Goal: Task Accomplishment & Management: Use online tool/utility

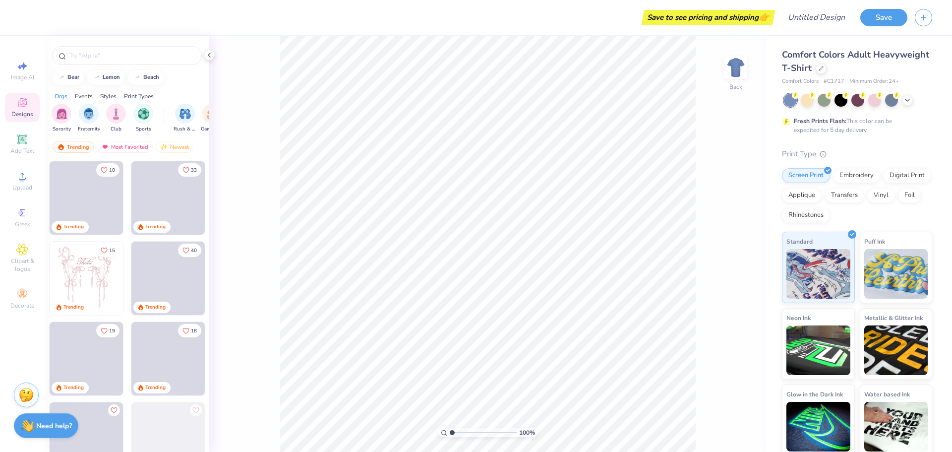
click at [345, 260] on div "100 % Back" at bounding box center [487, 243] width 557 height 415
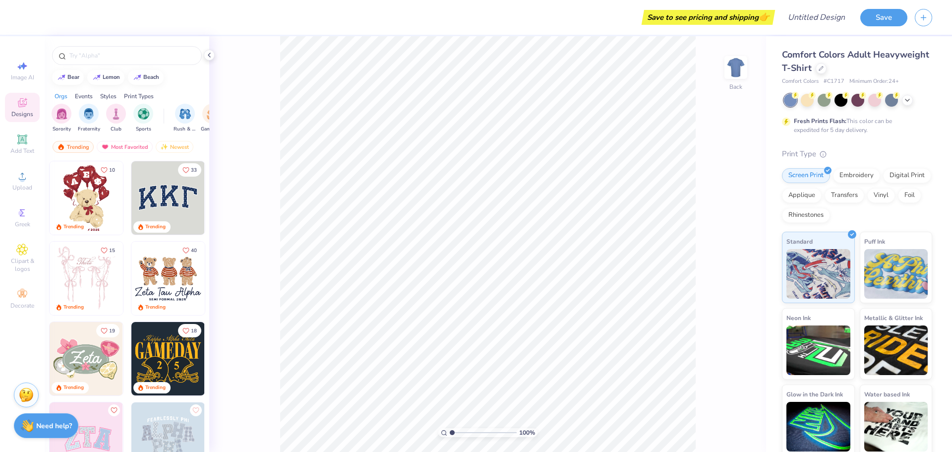
drag, startPoint x: 450, startPoint y: 433, endPoint x: 467, endPoint y: 437, distance: 17.7
type input "3.27"
click at [467, 437] on input "range" at bounding box center [483, 432] width 67 height 9
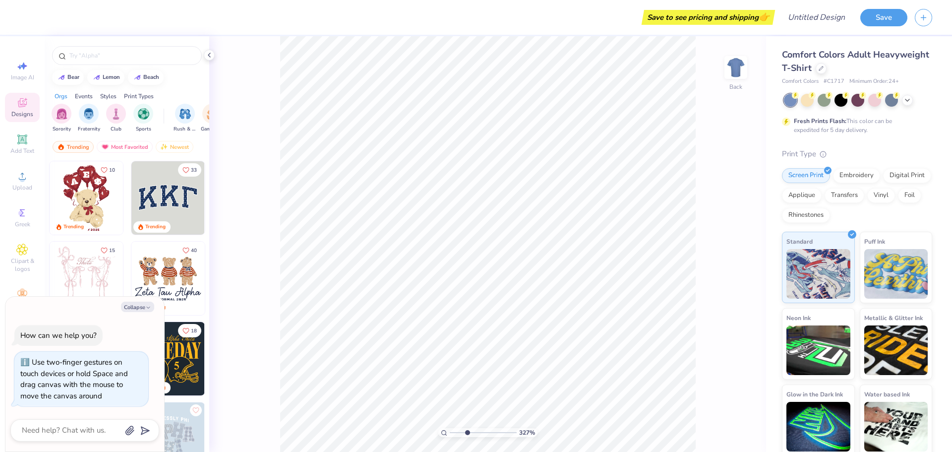
type textarea "x"
click at [707, 238] on div "100 % Back" at bounding box center [487, 243] width 557 height 415
type input "1"
drag, startPoint x: 459, startPoint y: 430, endPoint x: 410, endPoint y: 430, distance: 49.1
click at [450, 430] on input "range" at bounding box center [483, 432] width 67 height 9
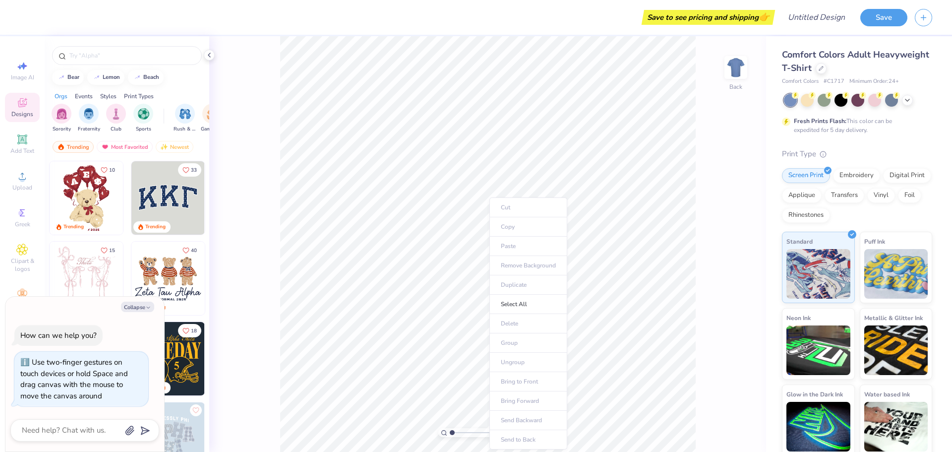
click at [737, 265] on div "100 % Back" at bounding box center [487, 243] width 557 height 415
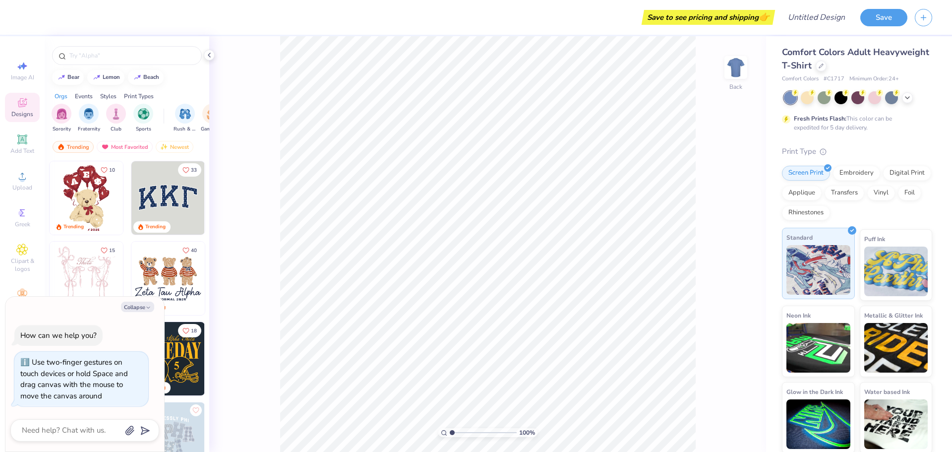
scroll to position [4, 0]
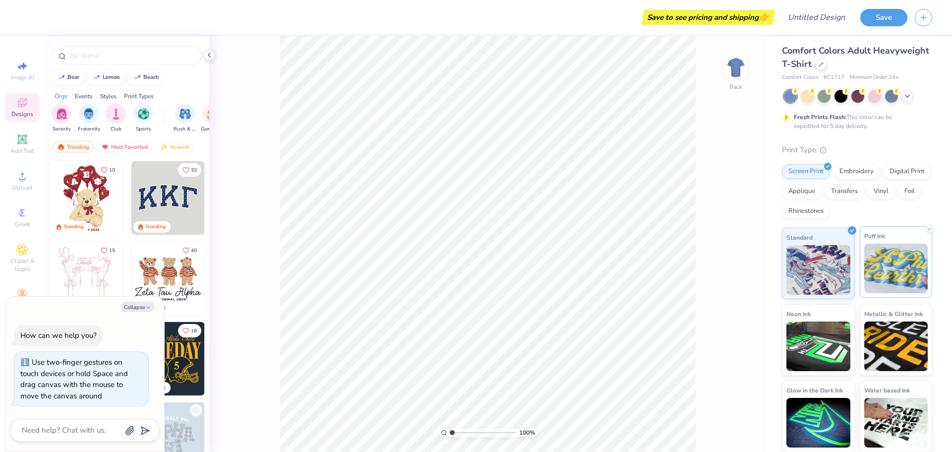
click at [859, 238] on div "Puff Ink" at bounding box center [895, 261] width 73 height 71
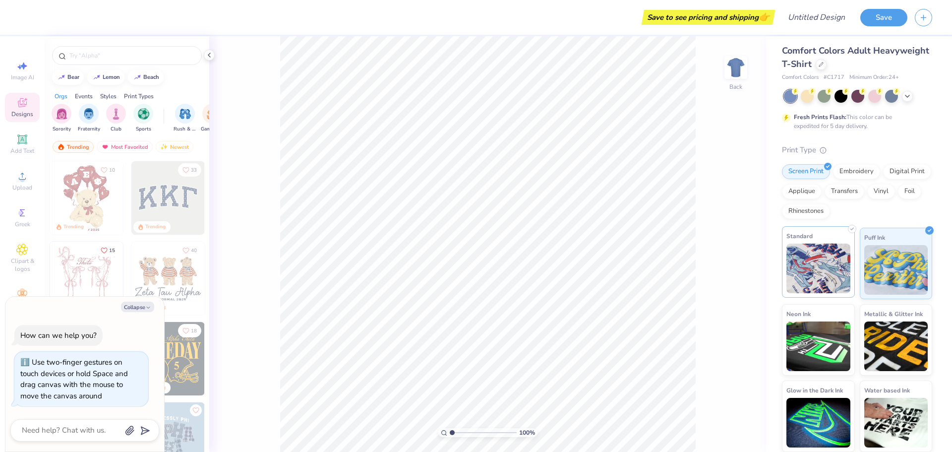
click at [818, 255] on img at bounding box center [818, 268] width 64 height 50
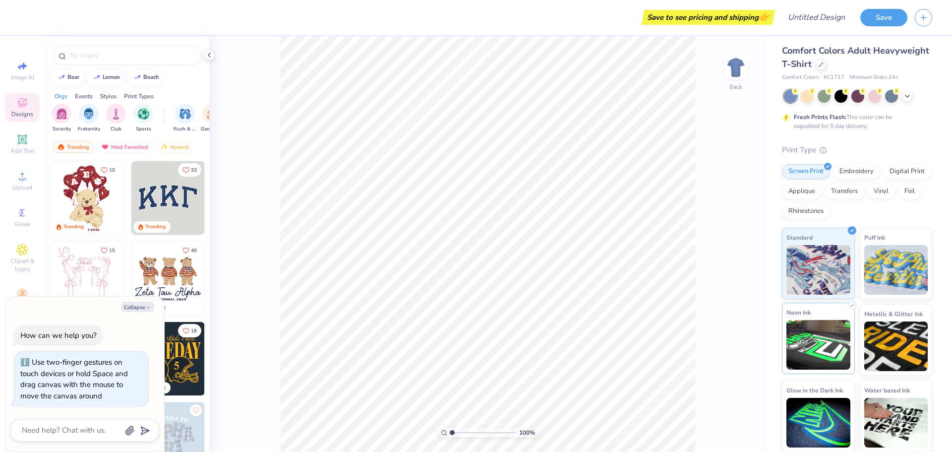
click at [812, 348] on img at bounding box center [818, 345] width 64 height 50
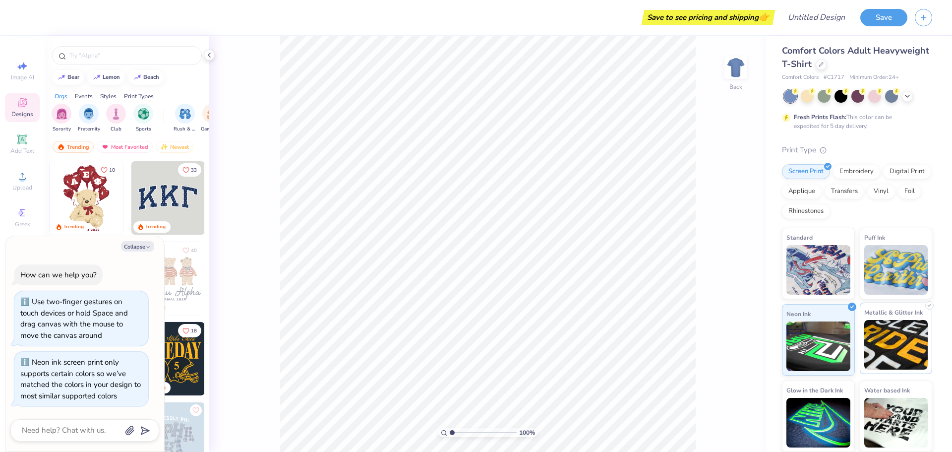
click at [913, 349] on img at bounding box center [896, 345] width 64 height 50
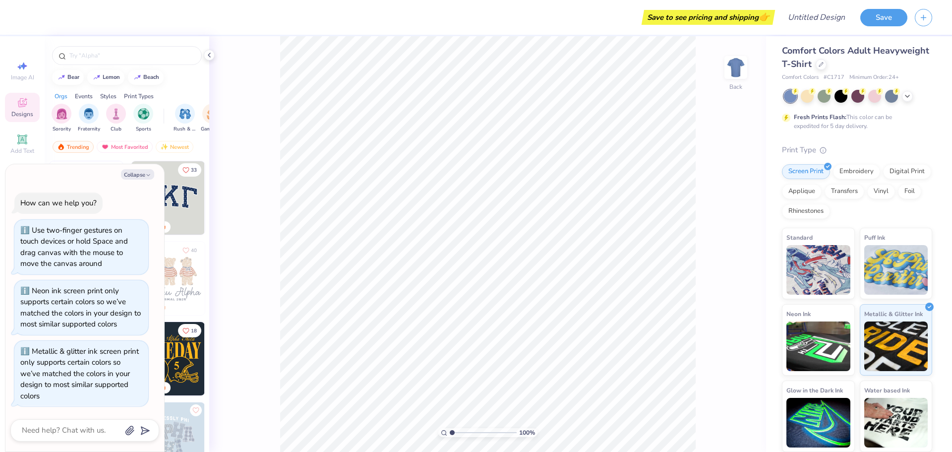
click at [824, 379] on div "Standard Puff Ink Neon Ink Metallic & Glitter Ink Glow in the Dark Ink Water ba…" at bounding box center [857, 340] width 150 height 224
click at [821, 401] on img at bounding box center [818, 421] width 64 height 50
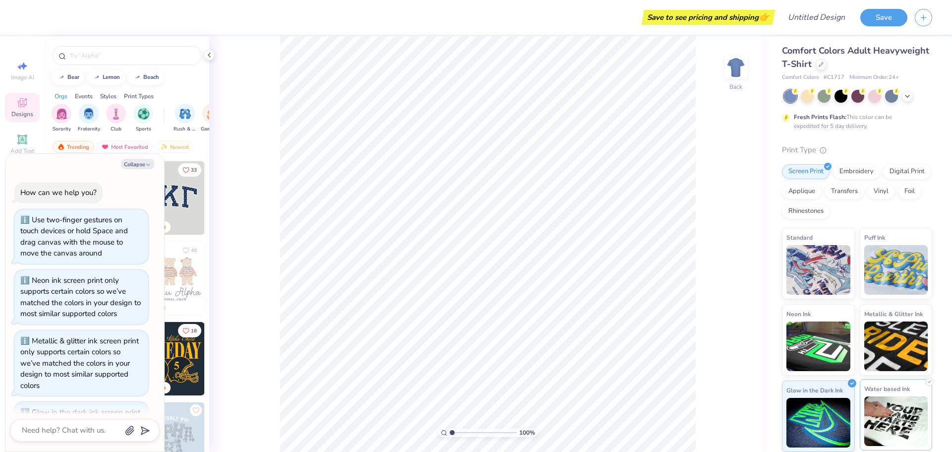
scroll to position [61, 0]
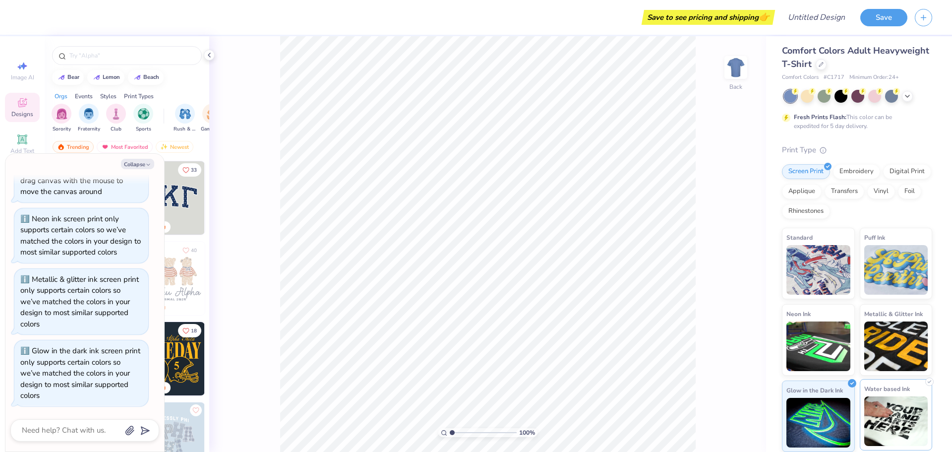
click at [880, 411] on img at bounding box center [896, 421] width 64 height 50
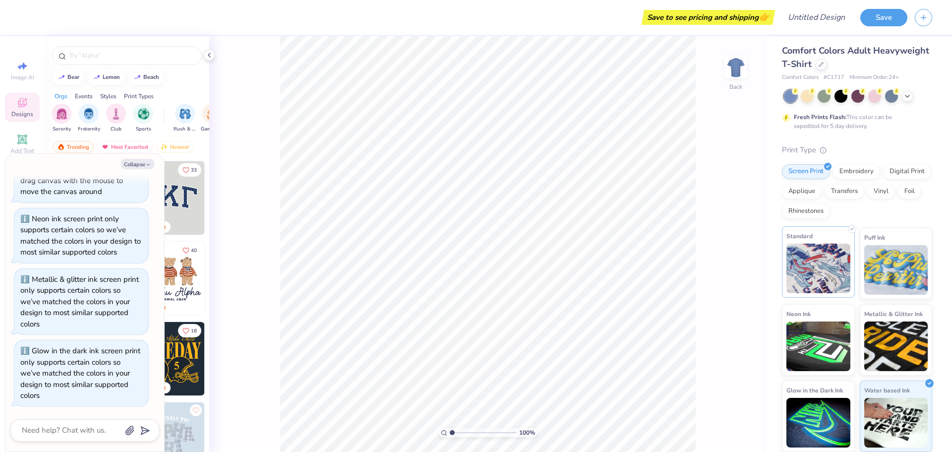
click at [793, 268] on img at bounding box center [818, 268] width 64 height 50
click at [702, 203] on div "100 % Back" at bounding box center [487, 243] width 557 height 415
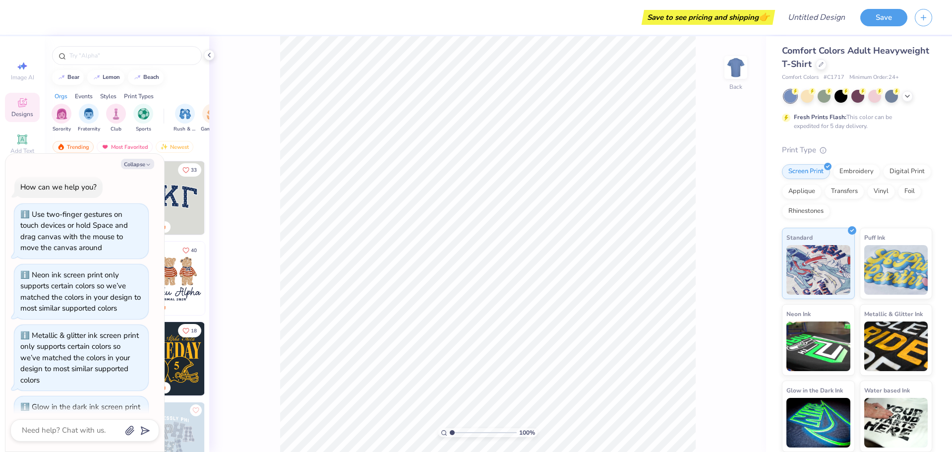
scroll to position [0, 0]
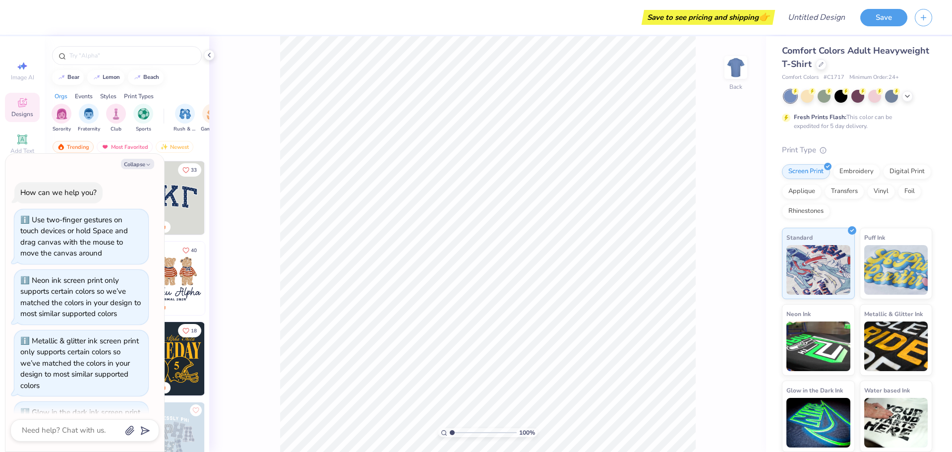
click at [201, 378] on div "10 Trending 33 Trending 15 Trending 40 Trending 19 Trending 18 Trending Trendin…" at bounding box center [127, 325] width 165 height 328
click at [217, 308] on div "100 % Back" at bounding box center [487, 243] width 557 height 415
click at [139, 164] on button "Collapse" at bounding box center [137, 164] width 33 height 10
type textarea "x"
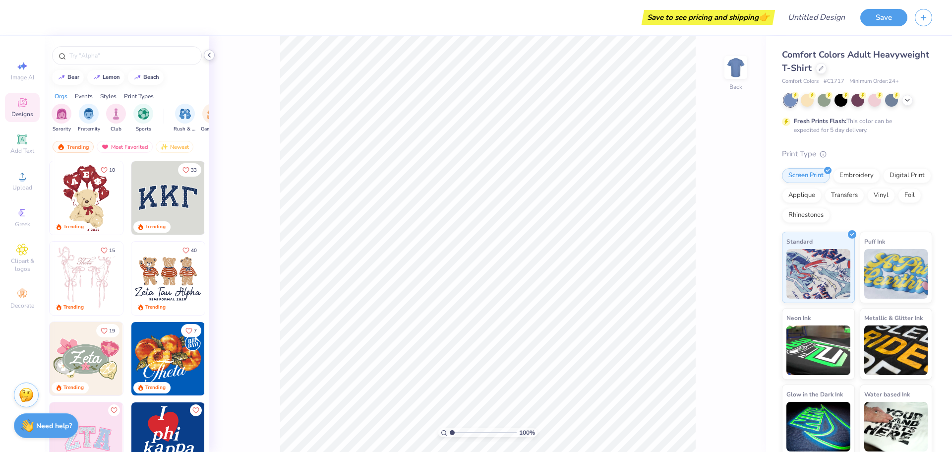
click at [206, 59] on div at bounding box center [209, 55] width 11 height 11
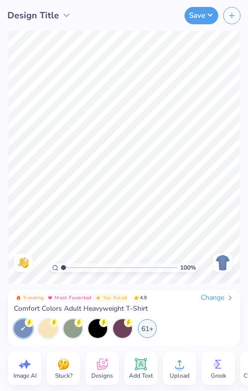
click at [24, 372] on span "Image AI" at bounding box center [24, 376] width 23 height 8
select select "4"
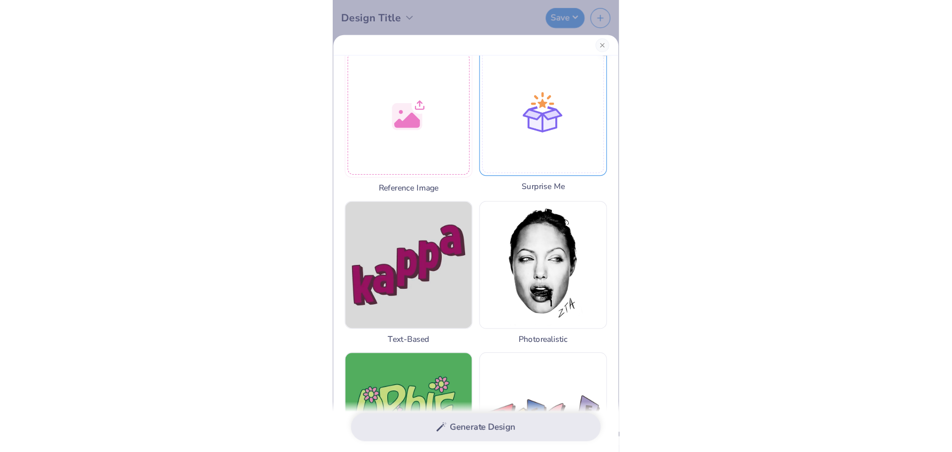
scroll to position [149, 0]
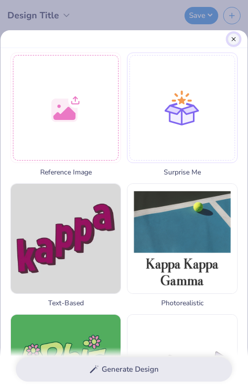
click at [234, 37] on button "Close" at bounding box center [234, 39] width 12 height 12
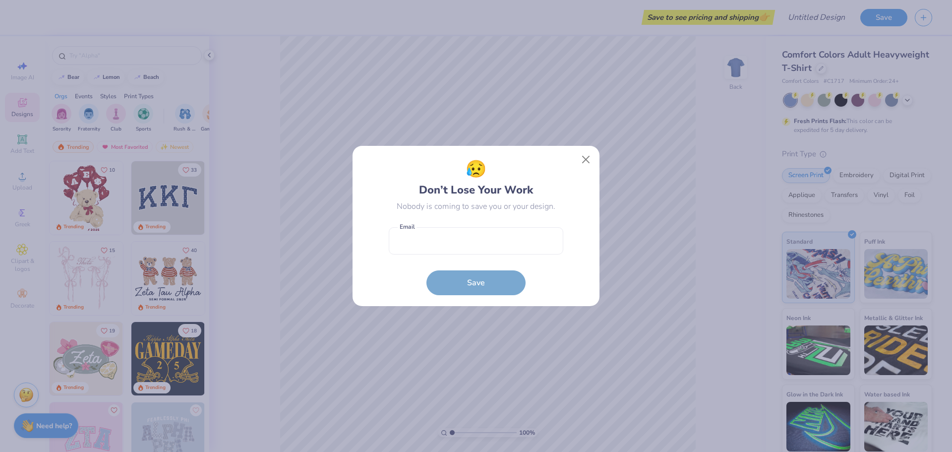
scroll to position [4, 0]
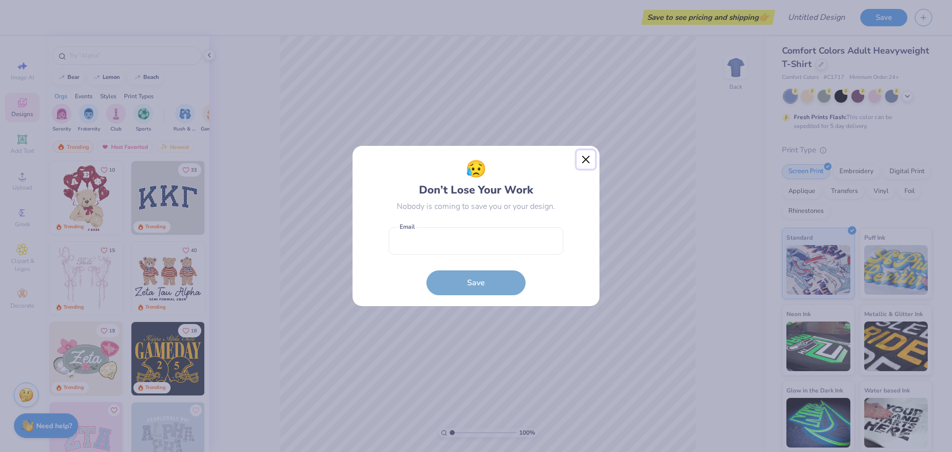
click at [590, 153] on button "Close" at bounding box center [585, 159] width 19 height 19
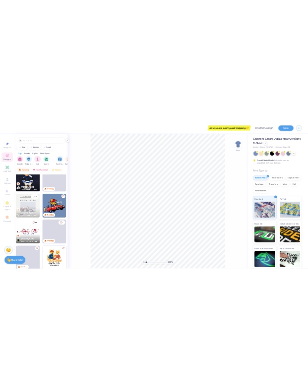
scroll to position [1452, 0]
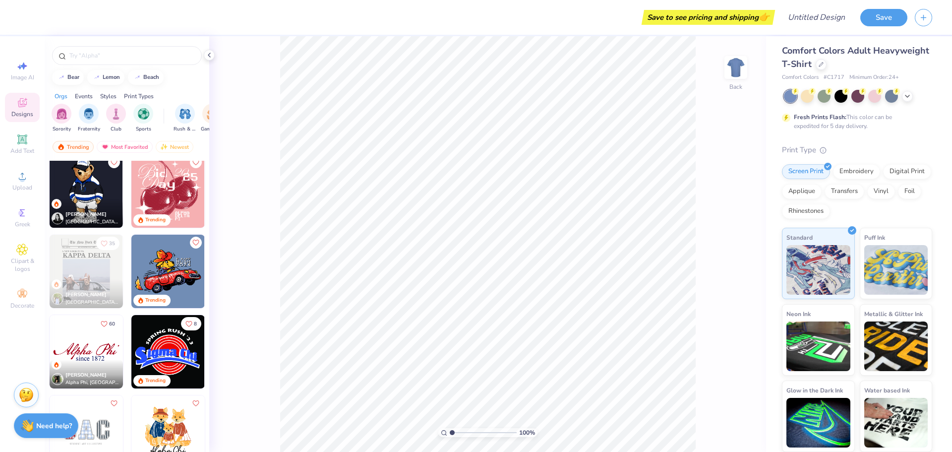
click at [160, 264] on img at bounding box center [167, 270] width 73 height 73
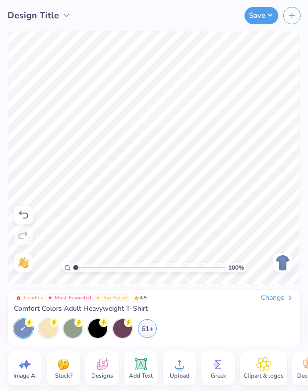
click at [278, 297] on div "Change" at bounding box center [277, 297] width 33 height 9
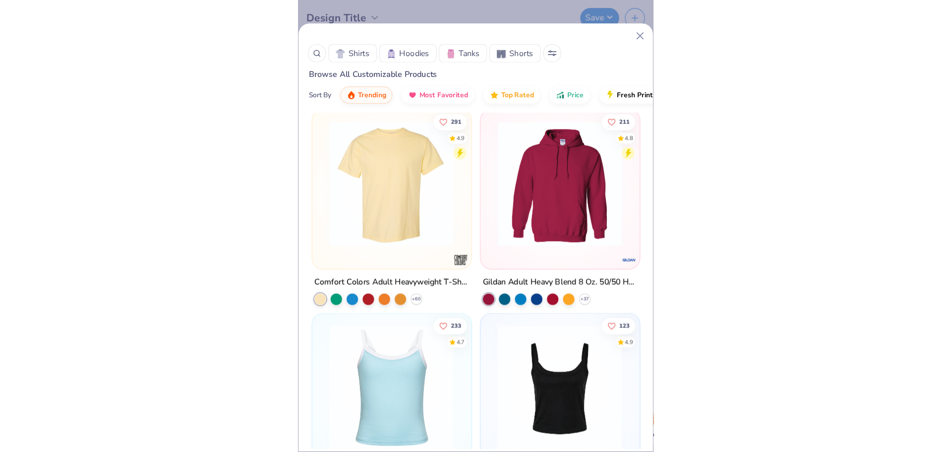
scroll to position [347, 0]
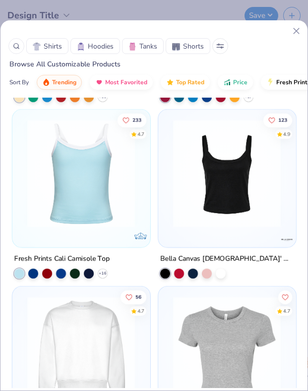
click at [89, 199] on img at bounding box center [80, 173] width 117 height 108
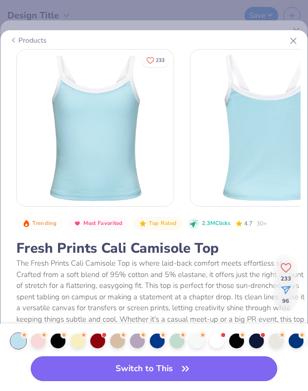
click at [178, 368] on icon "button" at bounding box center [185, 369] width 14 height 14
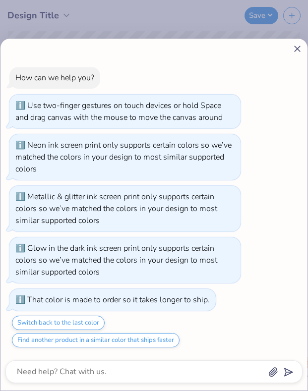
click at [292, 53] on icon at bounding box center [297, 49] width 10 height 10
type textarea "x"
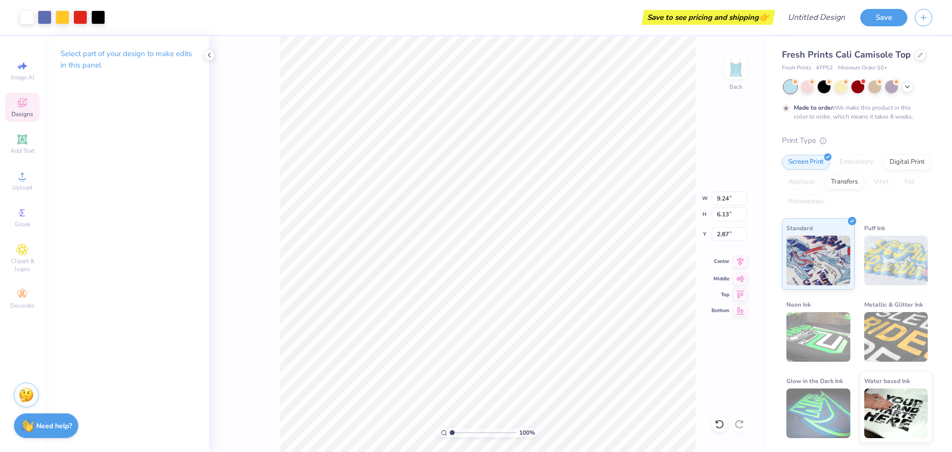
click at [744, 265] on icon at bounding box center [740, 261] width 14 height 12
click at [741, 281] on icon at bounding box center [740, 277] width 14 height 12
click at [741, 297] on icon at bounding box center [740, 293] width 14 height 12
click at [740, 307] on icon at bounding box center [740, 309] width 14 height 12
type input "7.62"
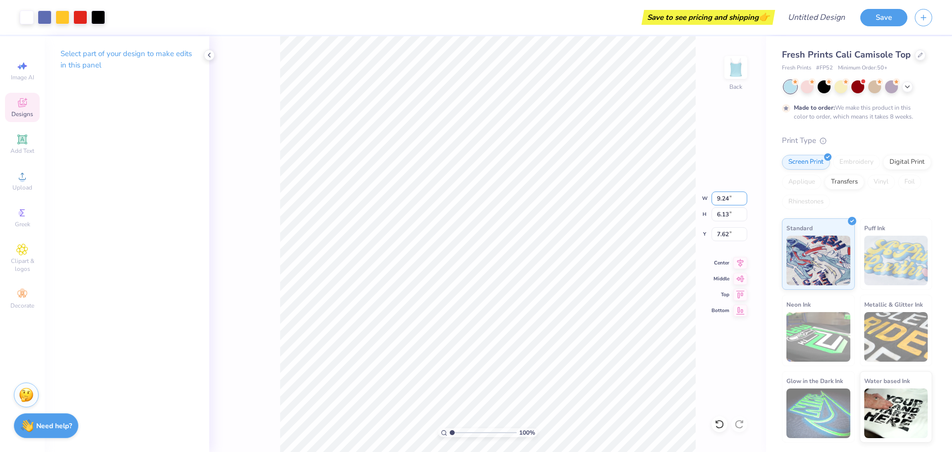
click at [677, 193] on div "100 % Back W 9.24 9.24 " H 6.13 6.13 " Y 7.62 7.62 " Center Middle Top Bottom" at bounding box center [487, 243] width 557 height 415
click at [728, 198] on input "9.24" at bounding box center [729, 198] width 36 height 14
click at [728, 240] on input "7.62" at bounding box center [729, 234] width 36 height 14
type input "2.00"
click at [723, 208] on input "6.13" at bounding box center [729, 214] width 36 height 14
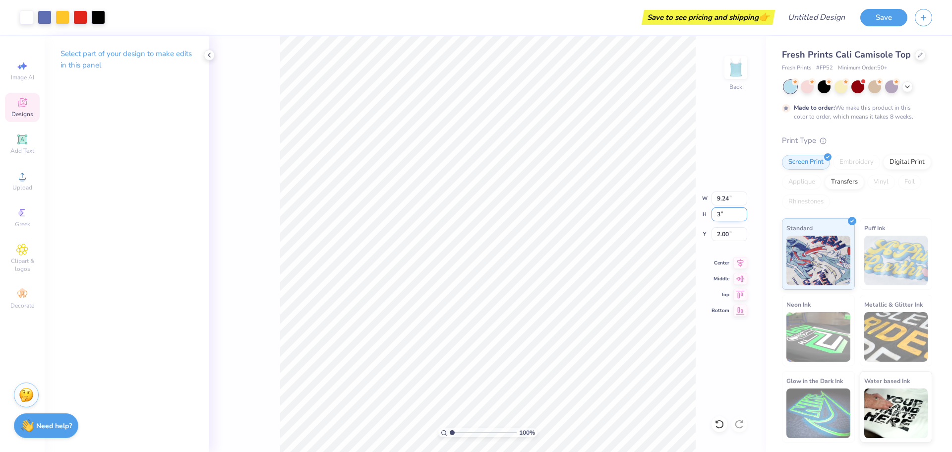
type input "3"
type input "4.52"
type input "3.00"
type input "3.56"
click at [728, 209] on input "3.00" at bounding box center [729, 214] width 36 height 14
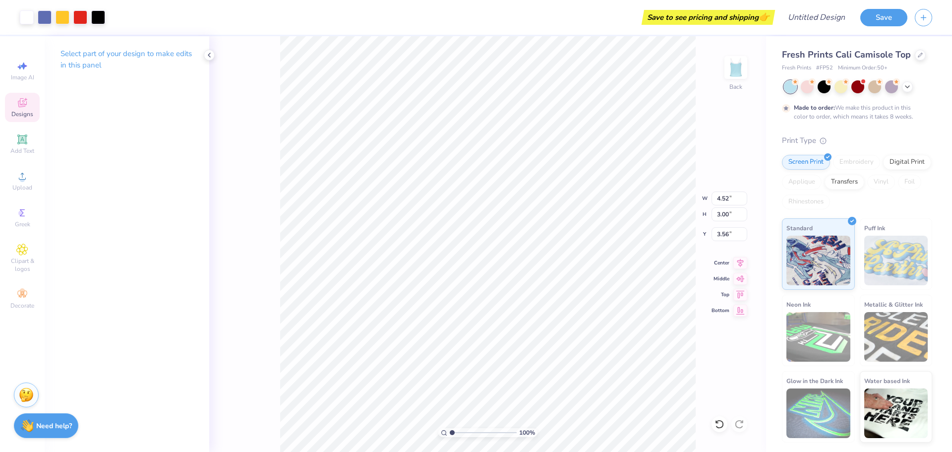
click at [729, 206] on div "100 % Back W 4.52 4.52 " H 3.00 3.00 " Y 3.56 3.56 " Center Middle Top Bottom" at bounding box center [487, 243] width 557 height 415
type input "1.95"
type input "9.22"
type input "6.12"
type input "6.84"
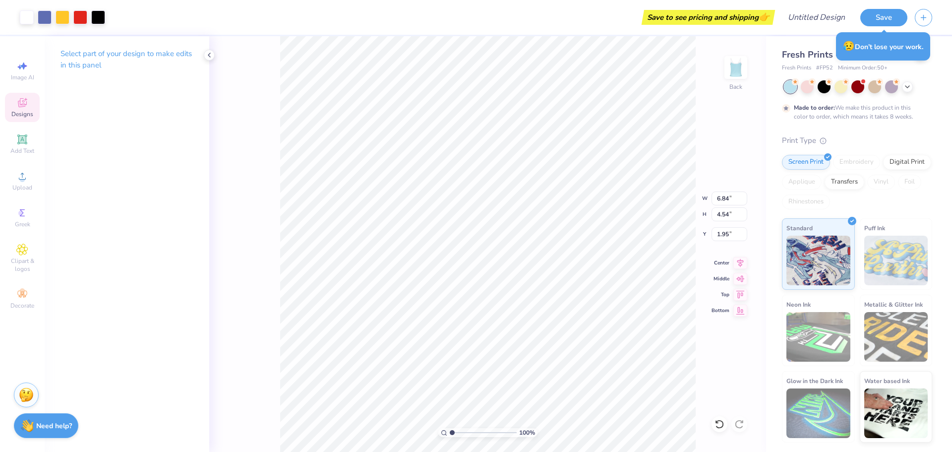
type input "4.54"
type input "2.46"
